Goal: Information Seeking & Learning: Stay updated

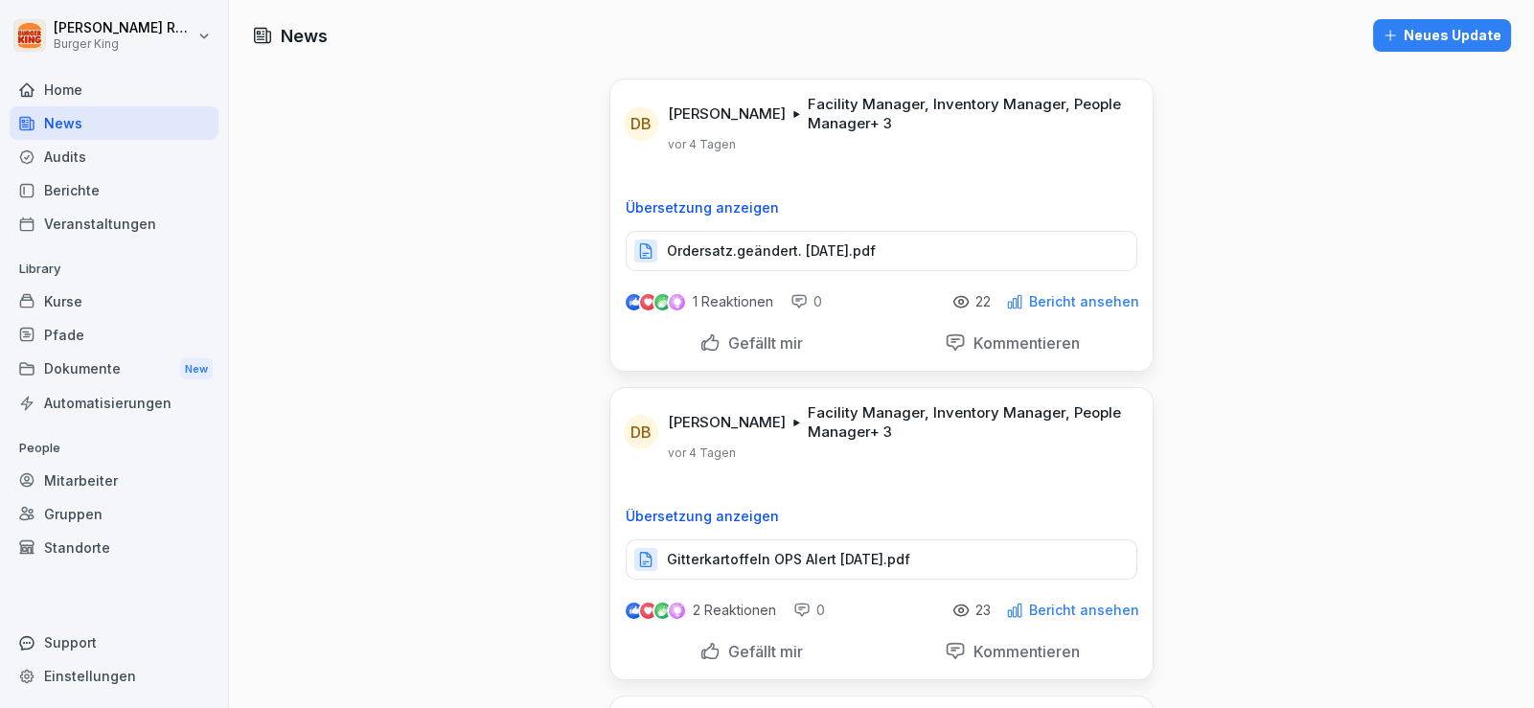
click at [81, 152] on div "Audits" at bounding box center [114, 157] width 209 height 34
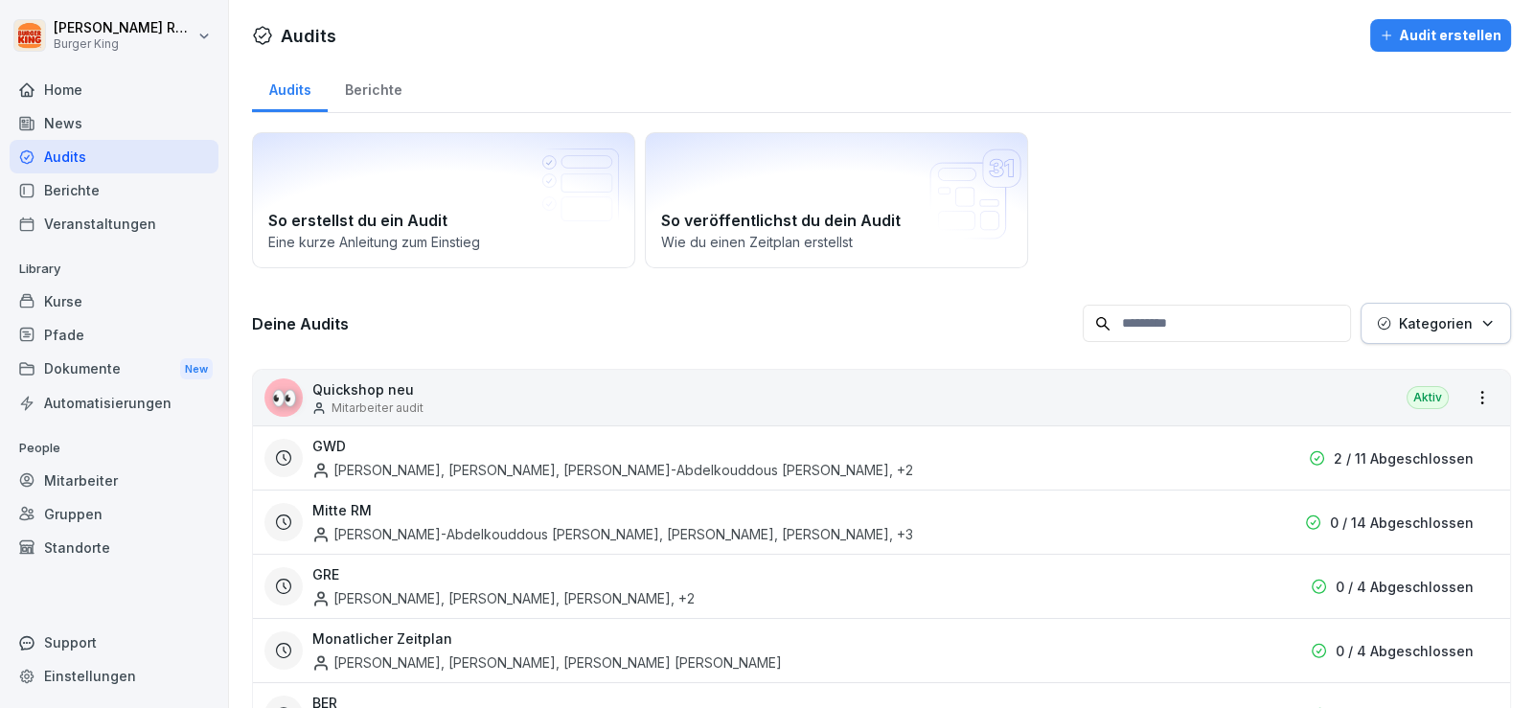
click at [103, 119] on div "News" at bounding box center [114, 123] width 209 height 34
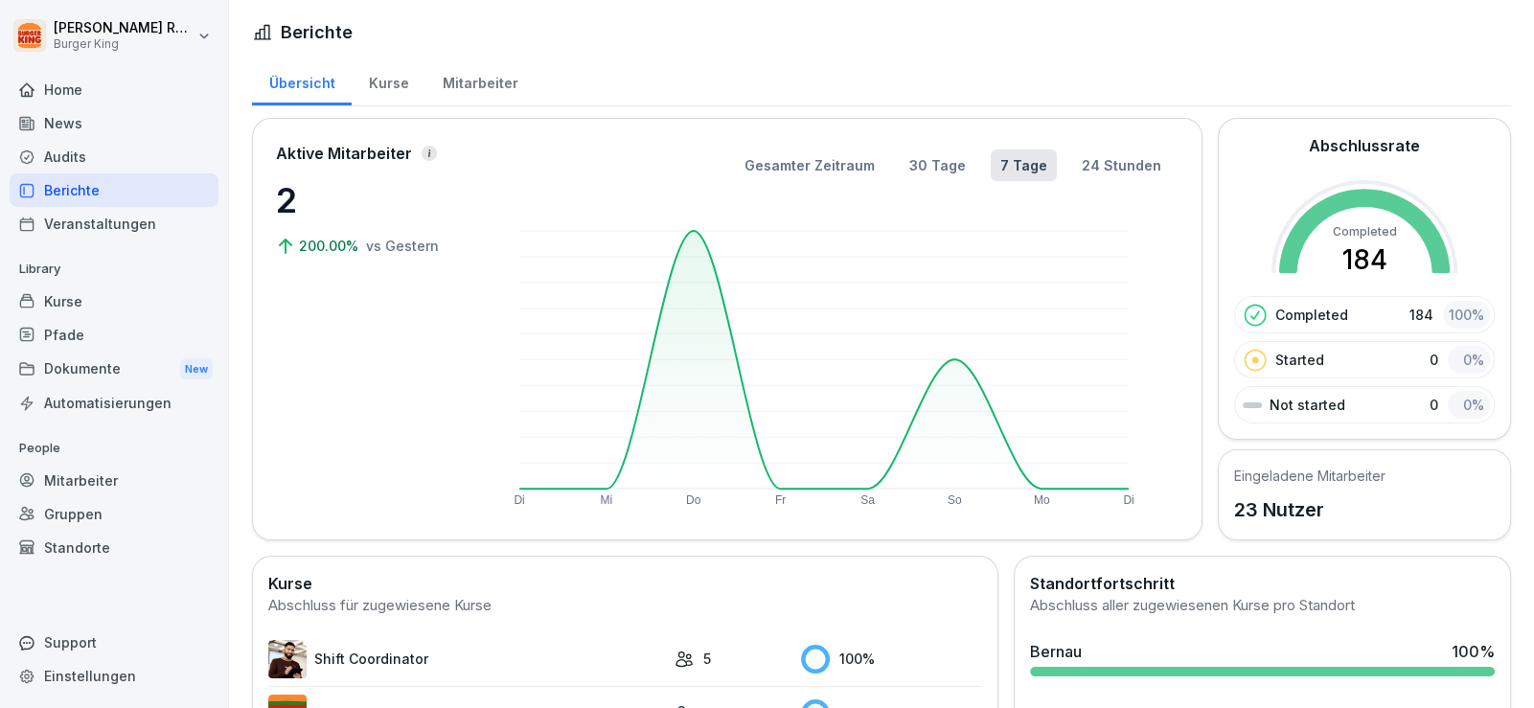
click at [99, 128] on div "News" at bounding box center [114, 123] width 209 height 34
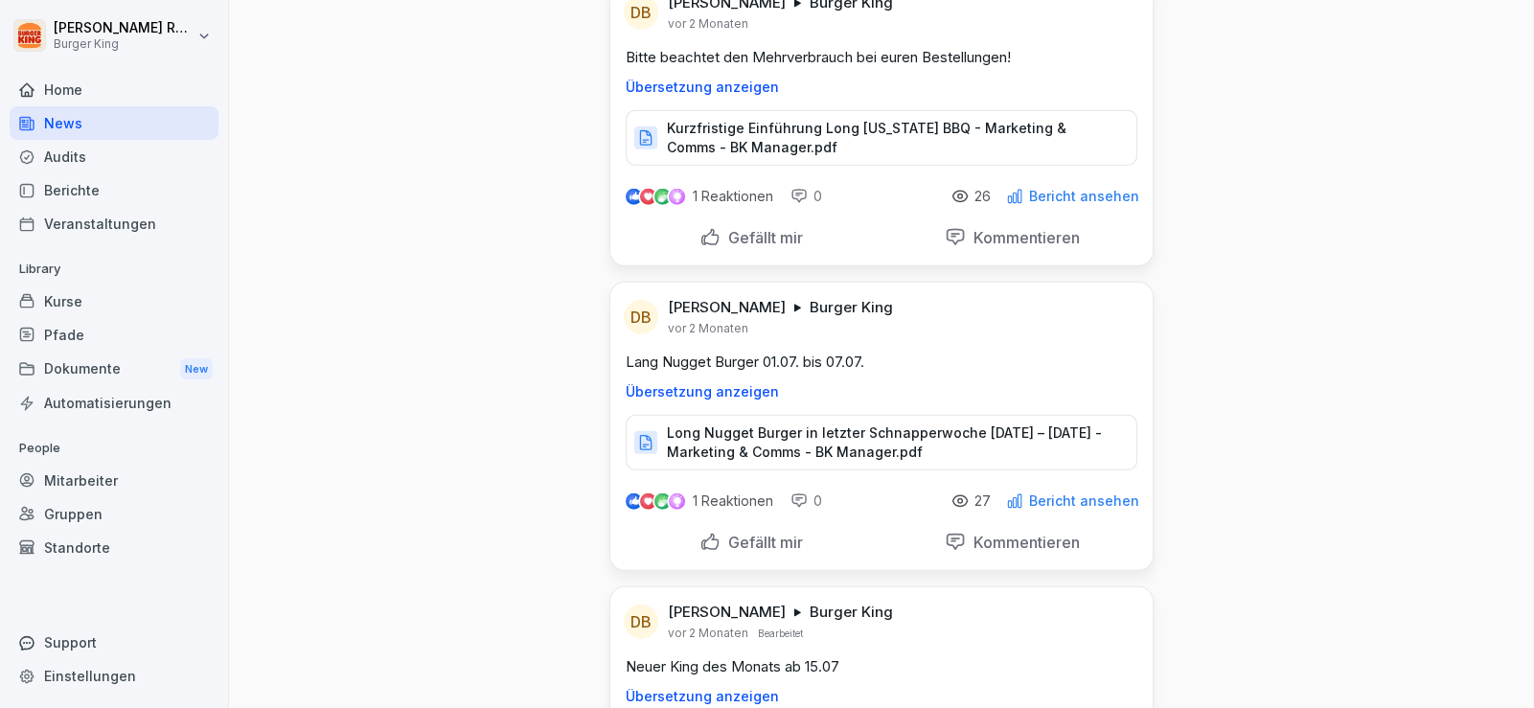
scroll to position [35067, 0]
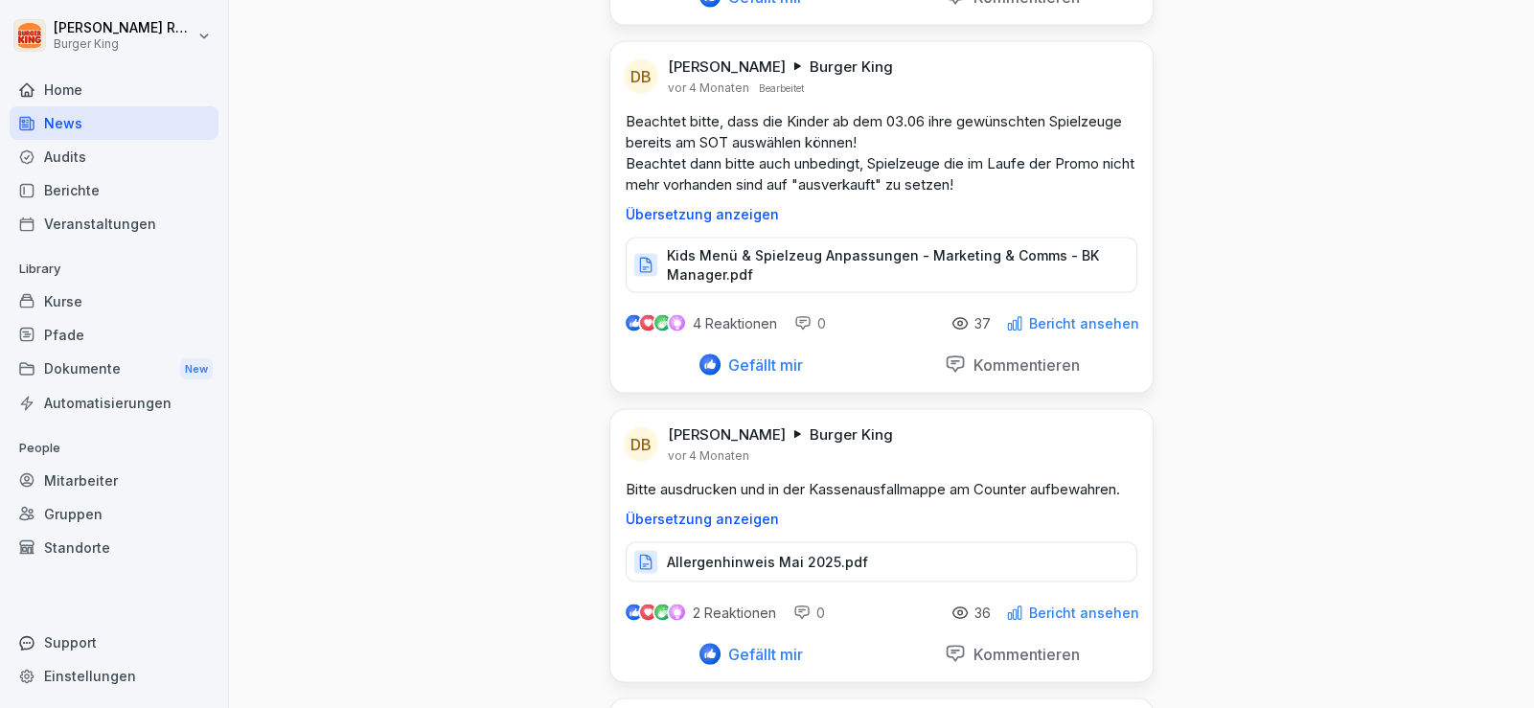
scroll to position [42301, 0]
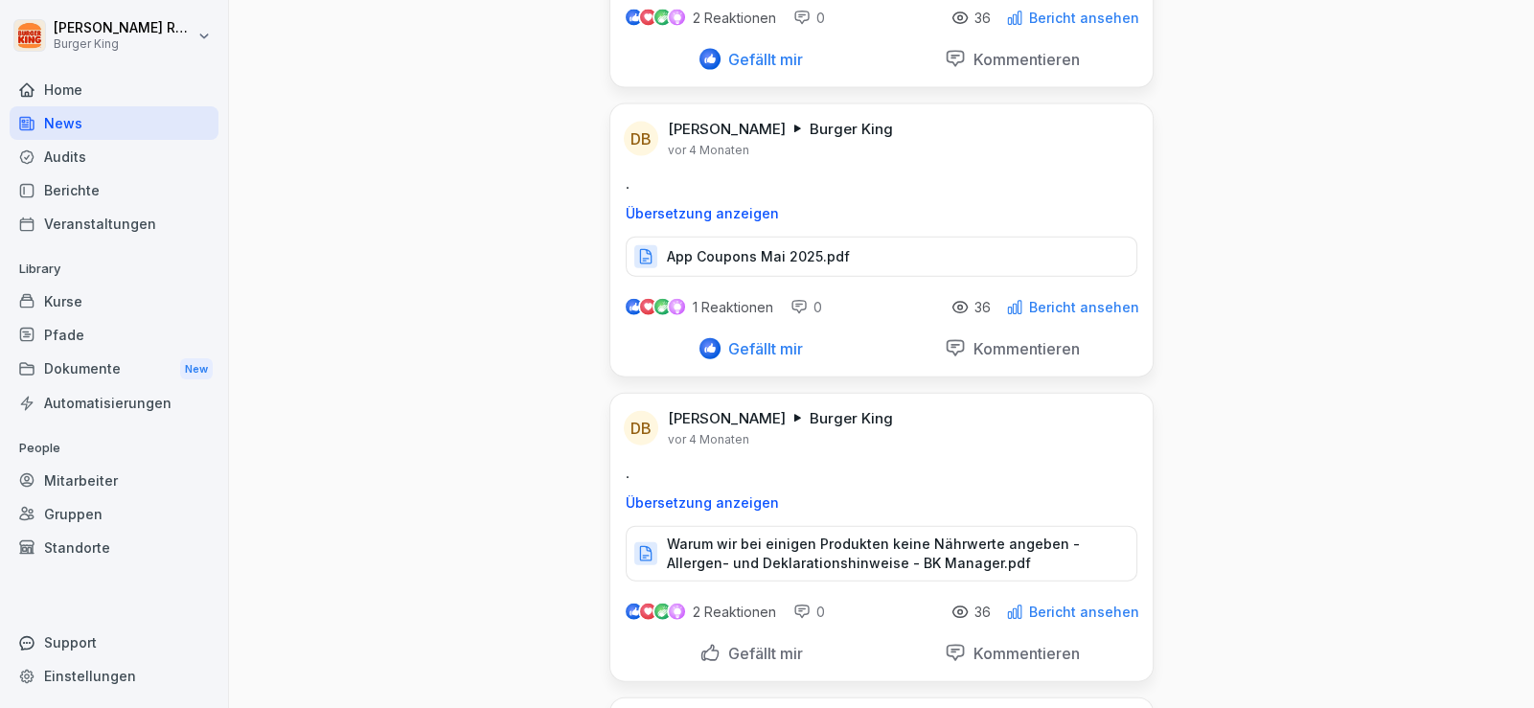
click at [790, 535] on p "Warum wir bei einigen Produkten keine Nährwerte angeben - Allergen- und Deklara…" at bounding box center [892, 554] width 450 height 38
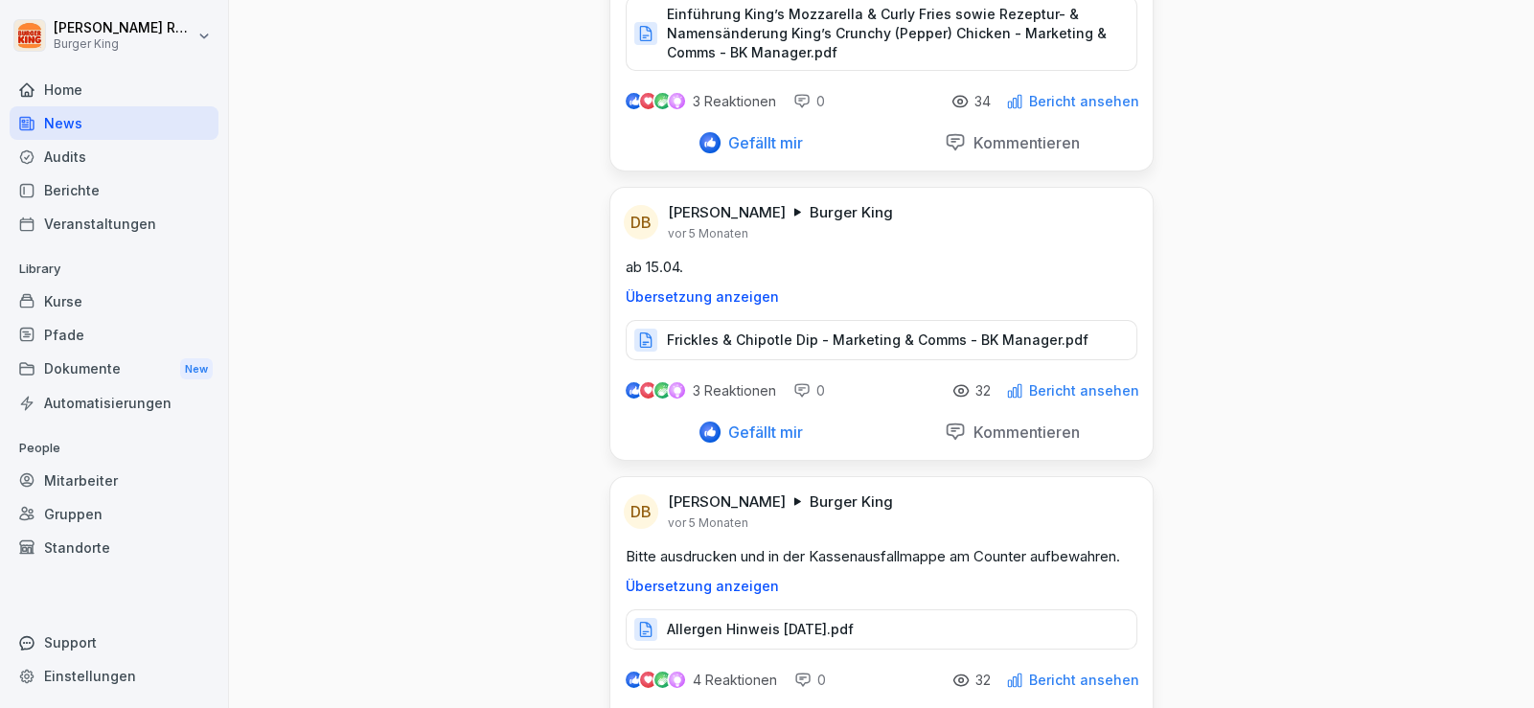
scroll to position [71074, 0]
